Goal: Task Accomplishment & Management: Use online tool/utility

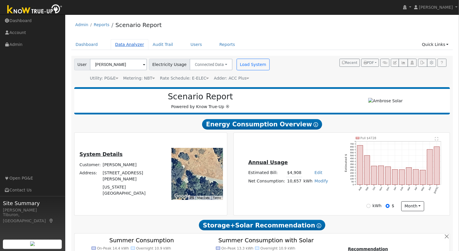
click at [133, 45] on link "Data Analyzer" at bounding box center [130, 44] width 38 height 11
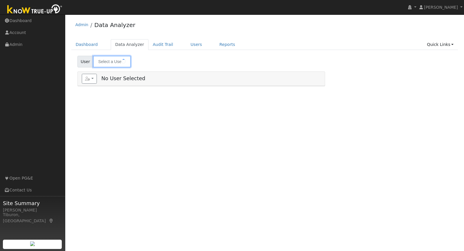
type input "[PERSON_NAME]"
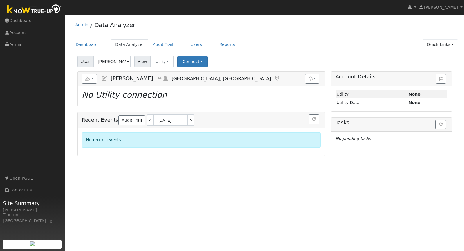
click at [434, 46] on link "Quick Links" at bounding box center [440, 44] width 35 height 11
click at [423, 76] on link "Run a Scenario Report" at bounding box center [428, 77] width 59 height 8
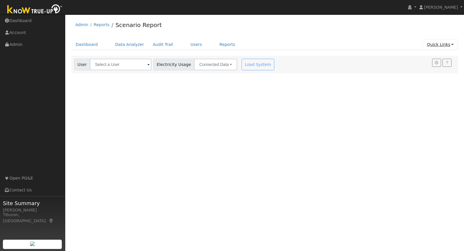
click at [440, 47] on link "Quick Links" at bounding box center [440, 44] width 35 height 11
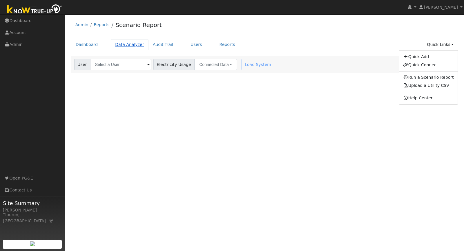
click at [130, 43] on link "Data Analyzer" at bounding box center [130, 44] width 38 height 11
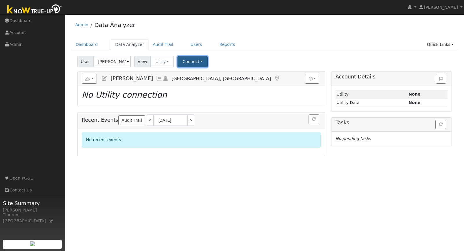
click at [181, 61] on button "Connect" at bounding box center [193, 61] width 30 height 11
click at [199, 74] on link "Select a Provider" at bounding box center [200, 74] width 45 height 8
click at [199, 73] on link "Select a Provider" at bounding box center [200, 74] width 45 height 8
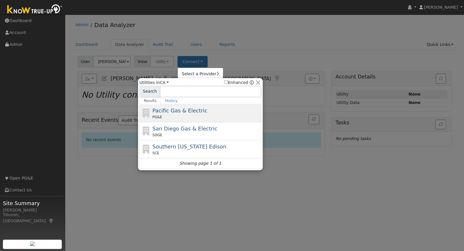
click at [182, 113] on div "Pacific Gas & Electric PG&E" at bounding box center [207, 112] width 108 height 13
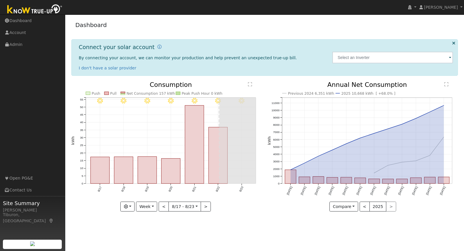
click at [37, 10] on img at bounding box center [34, 9] width 61 height 13
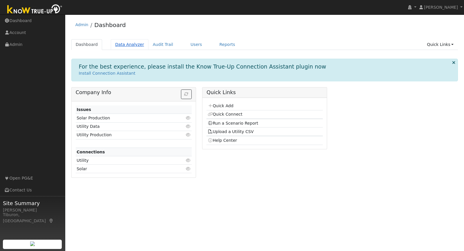
click at [129, 42] on link "Data Analyzer" at bounding box center [130, 44] width 38 height 11
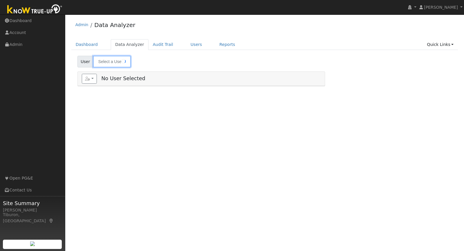
type input "[PERSON_NAME]"
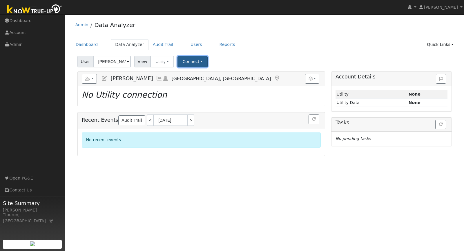
click at [184, 60] on button "Connect" at bounding box center [193, 61] width 30 height 11
click at [197, 72] on link "Select a Provider" at bounding box center [200, 74] width 45 height 8
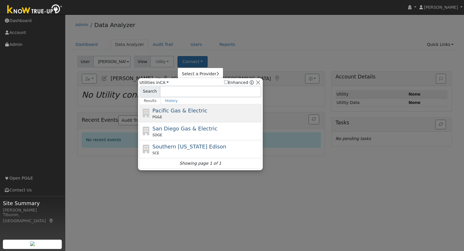
click at [167, 117] on div "PG&E" at bounding box center [207, 116] width 108 height 5
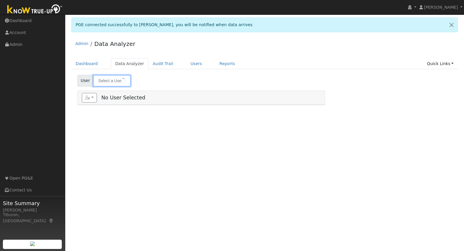
type input "[PERSON_NAME]"
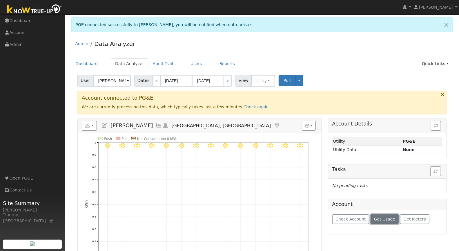
click at [378, 218] on span "Get Usage" at bounding box center [384, 218] width 21 height 5
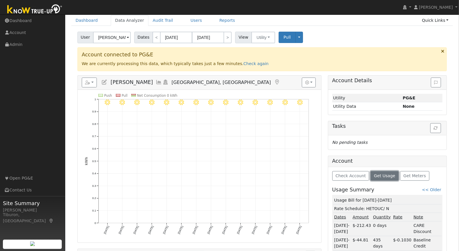
scroll to position [39, 0]
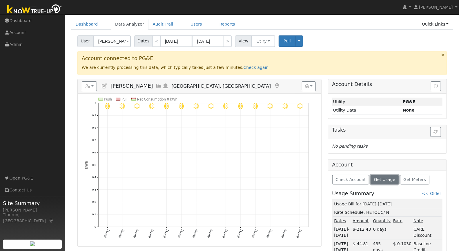
click at [381, 177] on span "Get Usage" at bounding box center [384, 179] width 21 height 5
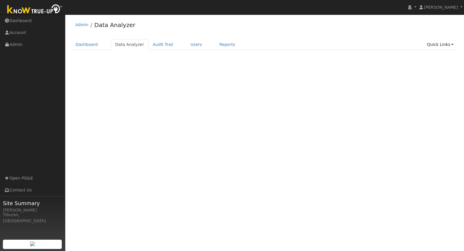
select select "7"
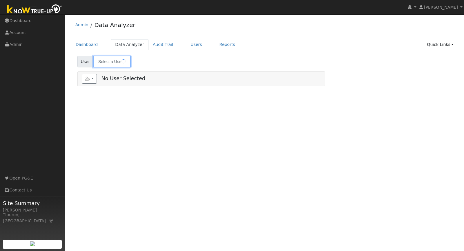
type input "[PERSON_NAME]"
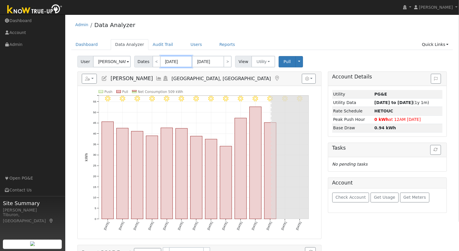
click at [177, 61] on input "[DATE]" at bounding box center [176, 62] width 32 height 12
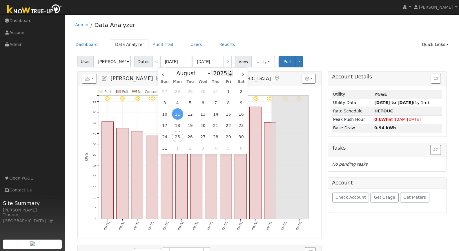
click at [229, 74] on span at bounding box center [231, 74] width 4 height 3
type input "2024"
click at [215, 91] on span "1" at bounding box center [215, 91] width 11 height 11
type input "08/01/2024"
type input "08/31/2024"
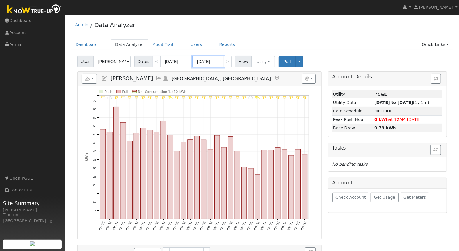
click at [207, 61] on input "08/31/2024" at bounding box center [208, 62] width 32 height 12
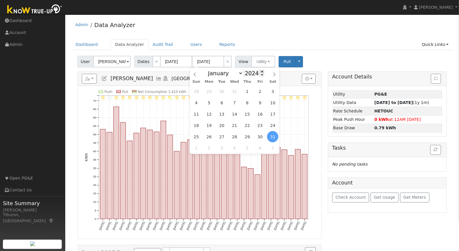
click at [261, 71] on span at bounding box center [262, 71] width 4 height 3
type input "2025"
click at [246, 90] on span "31" at bounding box center [247, 91] width 11 height 11
type input "07/31/2025"
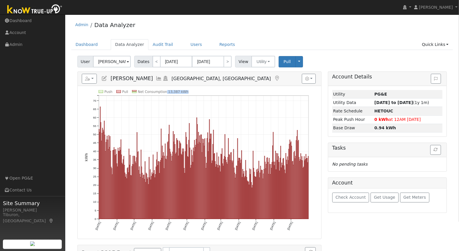
drag, startPoint x: 187, startPoint y: 91, endPoint x: 166, endPoint y: 93, distance: 21.0
click at [166, 93] on icon "Push Pull Net Consumption 13,387 kWh Thu 8/01 Sun 9/01 Tue 10/01 Fri 11/01 Sun …" at bounding box center [200, 164] width 230 height 149
click at [88, 82] on button "button" at bounding box center [89, 79] width 15 height 10
click at [0, 0] on link "Export to CSV" at bounding box center [0, 0] width 0 height 0
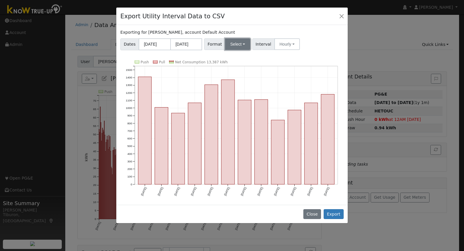
click at [234, 46] on button "Select" at bounding box center [237, 44] width 25 height 12
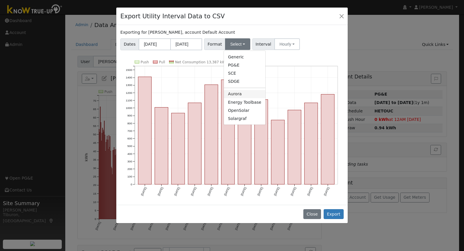
click at [235, 94] on link "Aurora" at bounding box center [244, 94] width 41 height 8
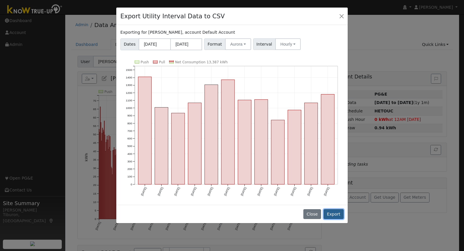
click at [332, 212] on button "Export" at bounding box center [334, 214] width 20 height 10
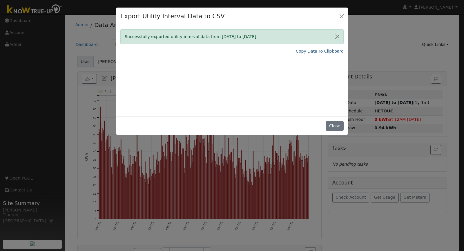
click at [319, 50] on link "Copy Data To Clipboard" at bounding box center [320, 51] width 48 height 6
click at [320, 51] on link "Copy Data To Clipboard" at bounding box center [320, 51] width 48 height 6
click at [345, 18] on button "Close" at bounding box center [342, 16] width 8 height 8
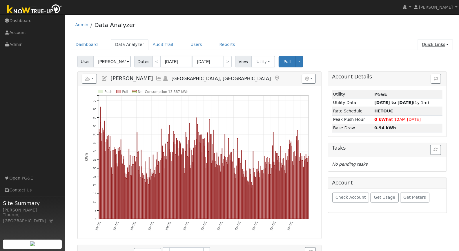
click at [433, 43] on link "Quick Links" at bounding box center [435, 44] width 35 height 11
click at [418, 77] on link "Run a Scenario Report" at bounding box center [423, 77] width 59 height 8
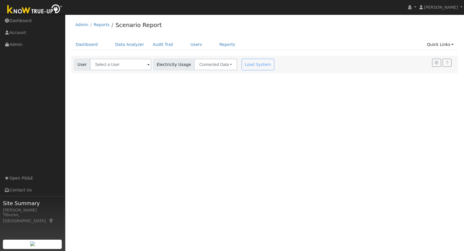
click at [259, 66] on div "Load System" at bounding box center [258, 65] width 37 height 12
click at [246, 65] on div "Load System" at bounding box center [258, 65] width 37 height 12
click at [124, 67] on input "text" at bounding box center [120, 65] width 61 height 12
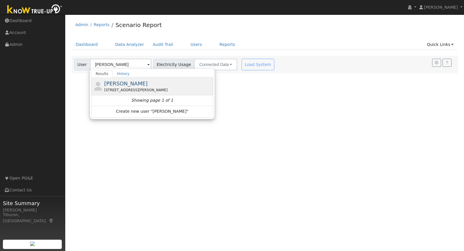
click at [139, 87] on div "[STREET_ADDRESS][PERSON_NAME]" at bounding box center [158, 89] width 108 height 5
type input "[PERSON_NAME]"
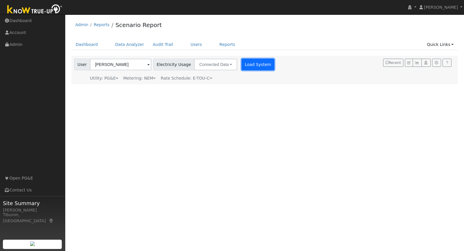
click at [246, 63] on button "Load System" at bounding box center [258, 65] width 33 height 12
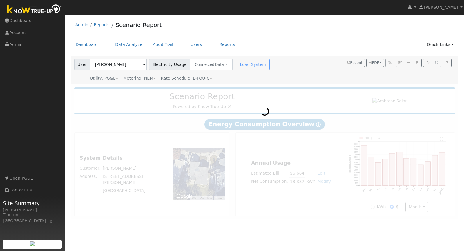
click at [148, 79] on div "Metering: NEM" at bounding box center [139, 78] width 32 height 6
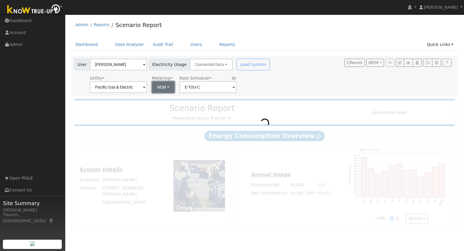
click at [159, 85] on button "NEM" at bounding box center [163, 87] width 23 height 12
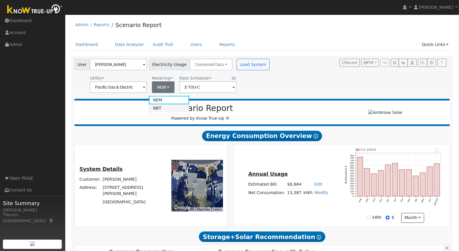
click at [163, 108] on link "NBT" at bounding box center [169, 108] width 40 height 8
type input "E-ELEC"
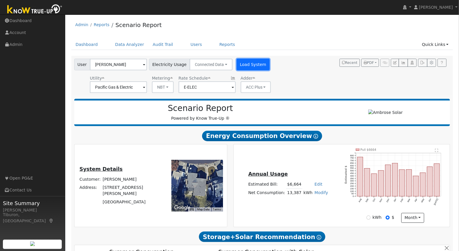
click at [246, 64] on button "Load System" at bounding box center [253, 65] width 33 height 12
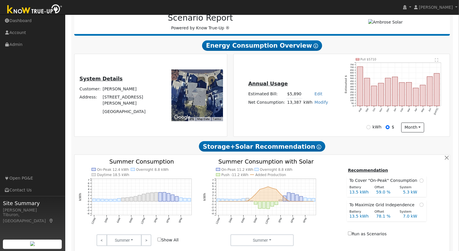
scroll to position [308, 0]
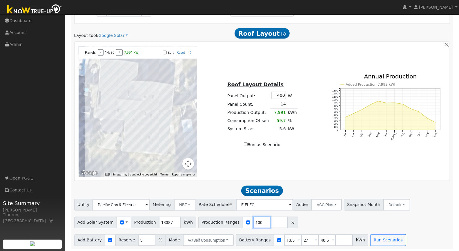
drag, startPoint x: 254, startPoint y: 222, endPoint x: 226, endPoint y: 218, distance: 28.4
click at [226, 218] on div "Production Ranges 100 %" at bounding box center [248, 222] width 100 height 12
type input "120"
click at [270, 220] on input "number" at bounding box center [278, 222] width 17 height 12
type input "140"
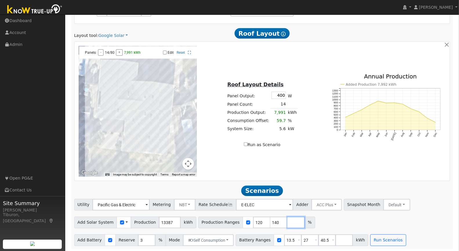
click at [287, 219] on input "number" at bounding box center [295, 222] width 17 height 12
type input "160"
click at [305, 222] on input "number" at bounding box center [313, 222] width 17 height 12
type input "180"
click at [321, 238] on input "40.5" at bounding box center [327, 240] width 17 height 12
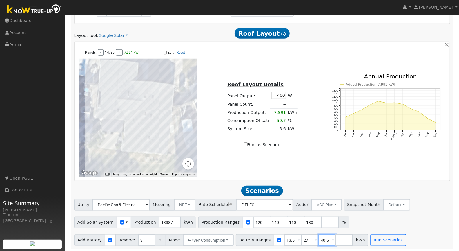
drag, startPoint x: 323, startPoint y: 239, endPoint x: 300, endPoint y: 238, distance: 22.9
click at [300, 238] on div "Battery Ranges 13.5 Overrides Reserve % Mode None None Self Consumption Peak Sa…" at bounding box center [302, 240] width 133 height 12
drag, startPoint x: 302, startPoint y: 239, endPoint x: 285, endPoint y: 238, distance: 17.2
click at [285, 238] on div "Battery Ranges 13.5 Overrides Reserve % Mode None None Self Consumption Peak Sa…" at bounding box center [293, 240] width 115 height 12
drag, startPoint x: 288, startPoint y: 238, endPoint x: 269, endPoint y: 237, distance: 19.2
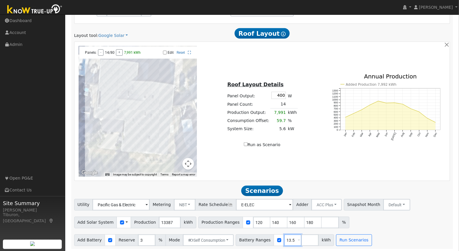
click at [269, 237] on div "Battery Ranges 13.5 Overrides Reserve % Mode None None Self Consumption Peak Sa…" at bounding box center [285, 240] width 98 height 12
type input "8"
click at [301, 240] on input "number" at bounding box center [309, 240] width 17 height 12
type input "6"
type input "16"
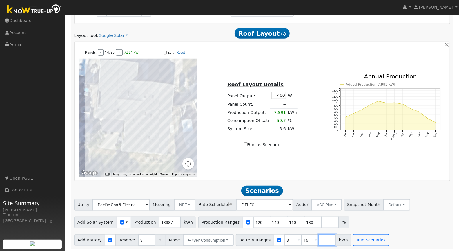
click at [319, 239] on input "number" at bounding box center [327, 240] width 17 height 12
type input "24"
click at [374, 240] on button "Run Scenarios" at bounding box center [388, 240] width 36 height 12
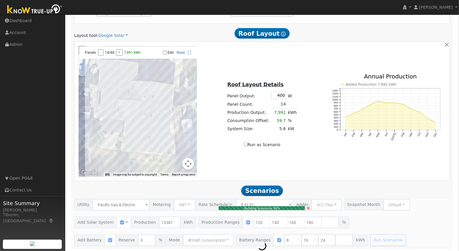
type input "10.7"
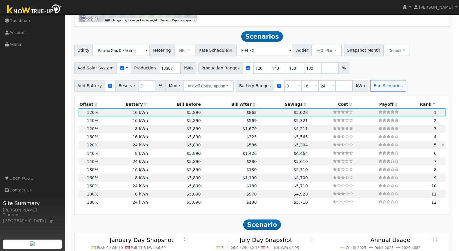
scroll to position [474, 0]
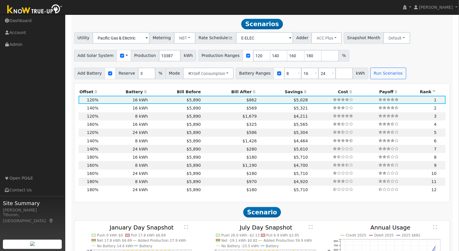
click at [233, 91] on th "Bill After" at bounding box center [230, 92] width 56 height 8
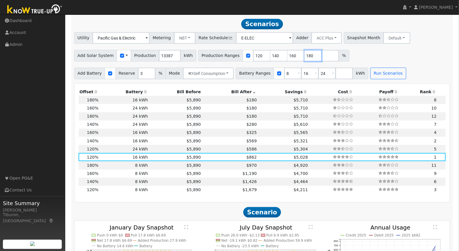
drag, startPoint x: 306, startPoint y: 55, endPoint x: 285, endPoint y: 53, distance: 21.2
click at [285, 53] on div "Production Ranges 120 140 160 180 %" at bounding box center [273, 56] width 151 height 12
drag, startPoint x: 288, startPoint y: 54, endPoint x: 277, endPoint y: 53, distance: 11.3
click at [277, 53] on div "Production Ranges 120 140 160 %" at bounding box center [265, 56] width 134 height 12
drag, startPoint x: 271, startPoint y: 53, endPoint x: 258, endPoint y: 53, distance: 12.5
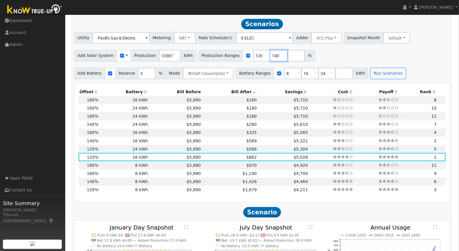
click at [258, 53] on div "Production Ranges 120 140 %" at bounding box center [256, 56] width 117 height 12
drag, startPoint x: 254, startPoint y: 53, endPoint x: 238, endPoint y: 52, distance: 16.3
click at [238, 52] on div "Production Ranges 120 %" at bounding box center [248, 56] width 100 height 12
type input "133"
drag, startPoint x: 269, startPoint y: 72, endPoint x: 260, endPoint y: 72, distance: 9.0
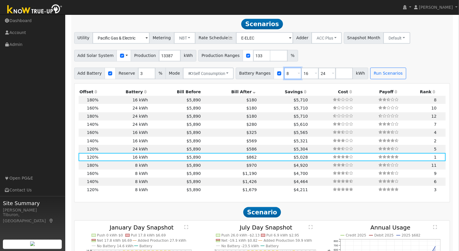
click at [260, 72] on div "Battery Ranges 8 Overrides Reserve % Mode None None Self Consumption Peak Savin…" at bounding box center [302, 74] width 133 height 12
type input "16"
type input "24"
drag, startPoint x: 284, startPoint y: 71, endPoint x: 273, endPoint y: 71, distance: 11.6
click at [273, 71] on div "Battery Ranges 16 Overrides Reserve % Mode None None Self Consumption Peak Savi…" at bounding box center [293, 74] width 115 height 12
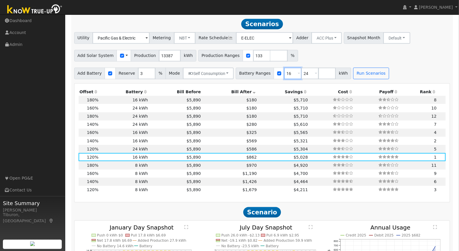
type input "24"
click at [350, 71] on button "Run Scenarios" at bounding box center [354, 74] width 36 height 12
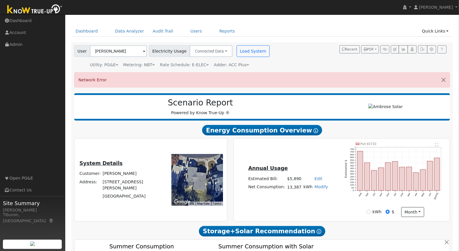
scroll to position [0, 0]
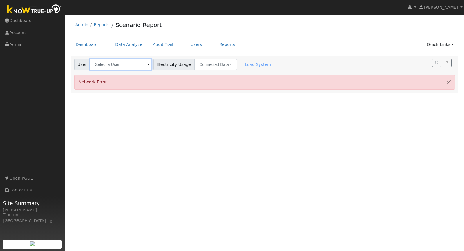
click at [124, 65] on input "text" at bounding box center [120, 65] width 61 height 12
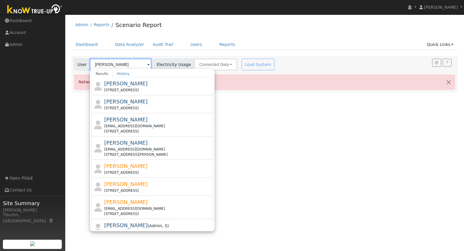
click at [119, 64] on input "[PERSON_NAME]" at bounding box center [120, 65] width 61 height 12
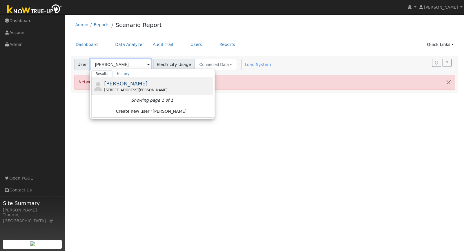
type input "[PERSON_NAME]"
click at [138, 80] on div "[PERSON_NAME] [STREET_ADDRESS][PERSON_NAME]" at bounding box center [158, 85] width 108 height 13
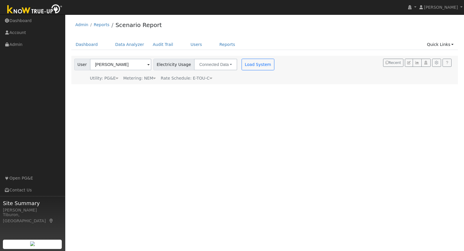
click at [153, 78] on icon at bounding box center [154, 78] width 3 height 4
click at [159, 86] on button "NEM" at bounding box center [167, 87] width 23 height 12
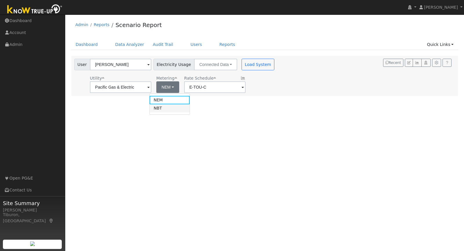
click at [162, 108] on link "NBT" at bounding box center [170, 108] width 40 height 8
type input "E-ELEC"
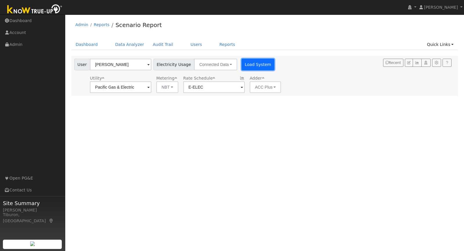
click at [253, 65] on button "Load System" at bounding box center [258, 65] width 33 height 12
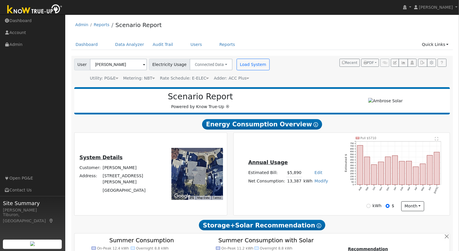
click at [308, 162] on h5 "Annual Usage" at bounding box center [288, 162] width 80 height 6
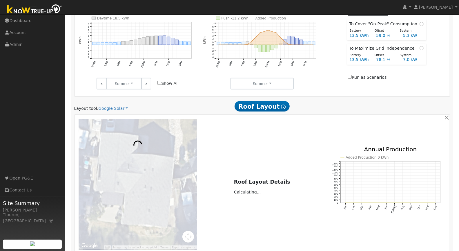
scroll to position [308, 0]
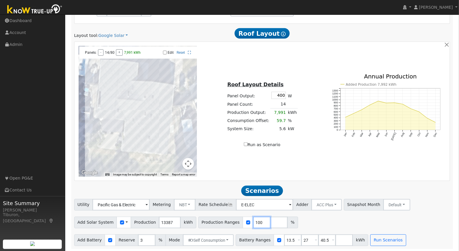
drag, startPoint x: 254, startPoint y: 222, endPoint x: 242, endPoint y: 220, distance: 12.6
click at [242, 220] on div "Production Ranges 100 %" at bounding box center [248, 222] width 100 height 12
type input "133"
drag, startPoint x: 323, startPoint y: 237, endPoint x: 300, endPoint y: 237, distance: 23.5
click at [300, 237] on div "Battery Ranges 13.5 Overrides Reserve % Mode None None Self Consumption Peak Sa…" at bounding box center [302, 240] width 133 height 12
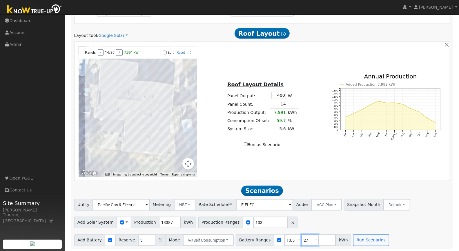
drag, startPoint x: 302, startPoint y: 238, endPoint x: 285, endPoint y: 236, distance: 16.9
click at [285, 236] on div "Battery Ranges 13.5 Overrides Reserve % Mode None None Self Consumption Peak Sa…" at bounding box center [293, 240] width 115 height 12
drag, startPoint x: 287, startPoint y: 238, endPoint x: 270, endPoint y: 238, distance: 17.4
click at [270, 238] on div "Battery Ranges 13.5 Overrides Reserve % Mode None None Self Consumption Peak Sa…" at bounding box center [285, 240] width 98 height 12
type input "24"
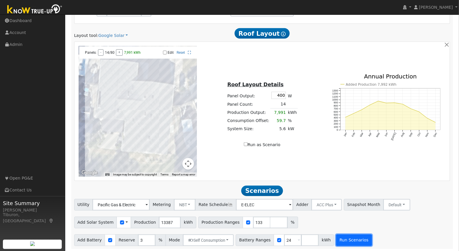
click at [344, 238] on button "Run Scenarios" at bounding box center [354, 240] width 36 height 12
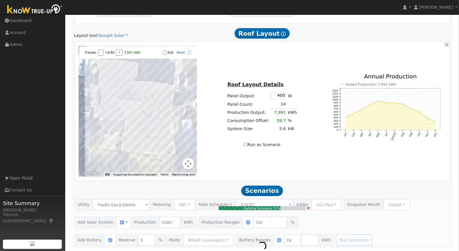
type input "11.9"
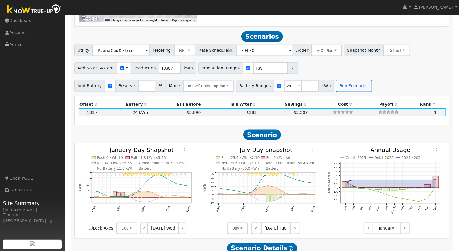
scroll to position [474, 0]
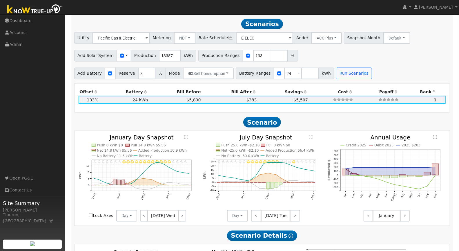
click at [186, 137] on text "" at bounding box center [186, 137] width 4 height 4
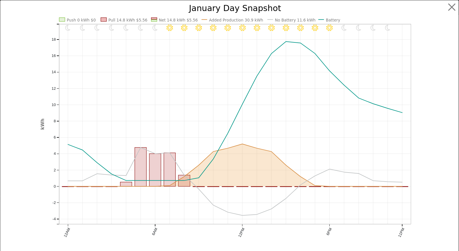
scroll to position [476, 0]
click at [452, 6] on button "button" at bounding box center [457, 7] width 11 height 11
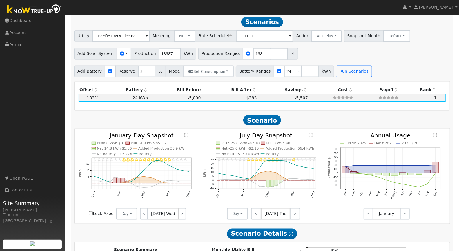
click at [311, 135] on text "" at bounding box center [311, 135] width 4 height 4
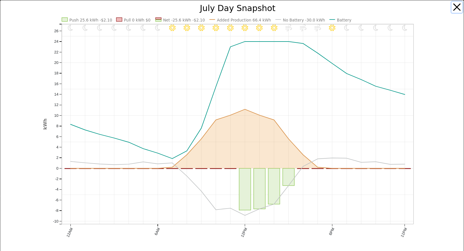
click at [452, 7] on button "button" at bounding box center [457, 7] width 11 height 11
